Goal: Entertainment & Leisure: Consume media (video, audio)

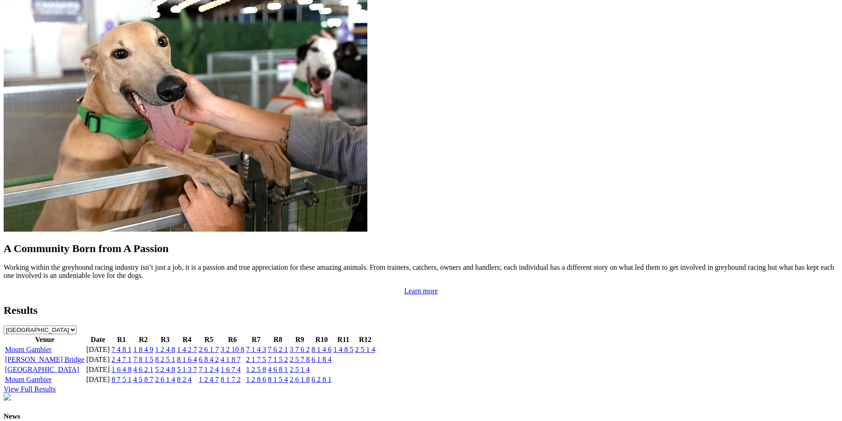
scroll to position [678, 0]
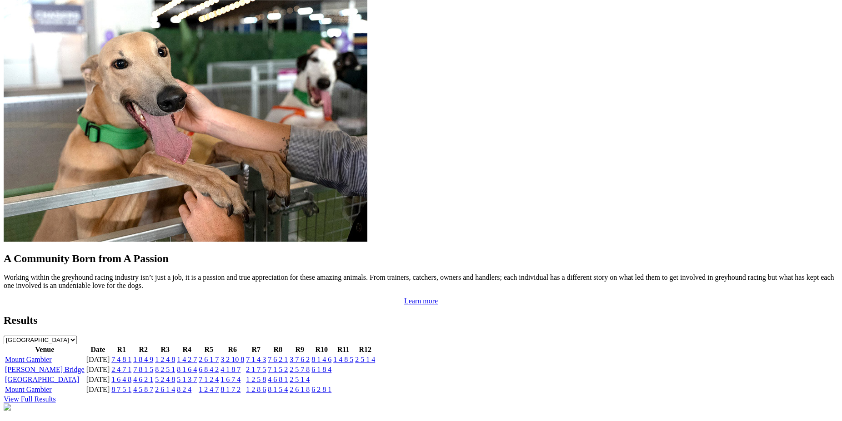
click at [131, 356] on link "7 4 8 1" at bounding box center [121, 360] width 20 height 8
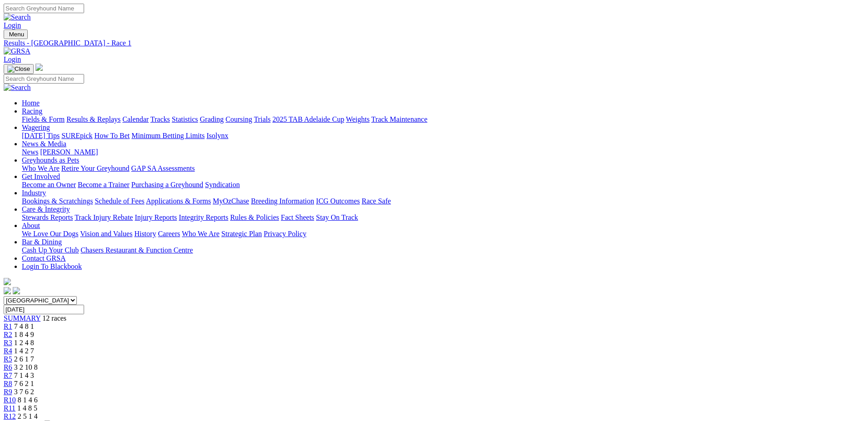
click at [12, 331] on span "R2" at bounding box center [8, 335] width 9 height 8
